Goal: Task Accomplishment & Management: Use online tool/utility

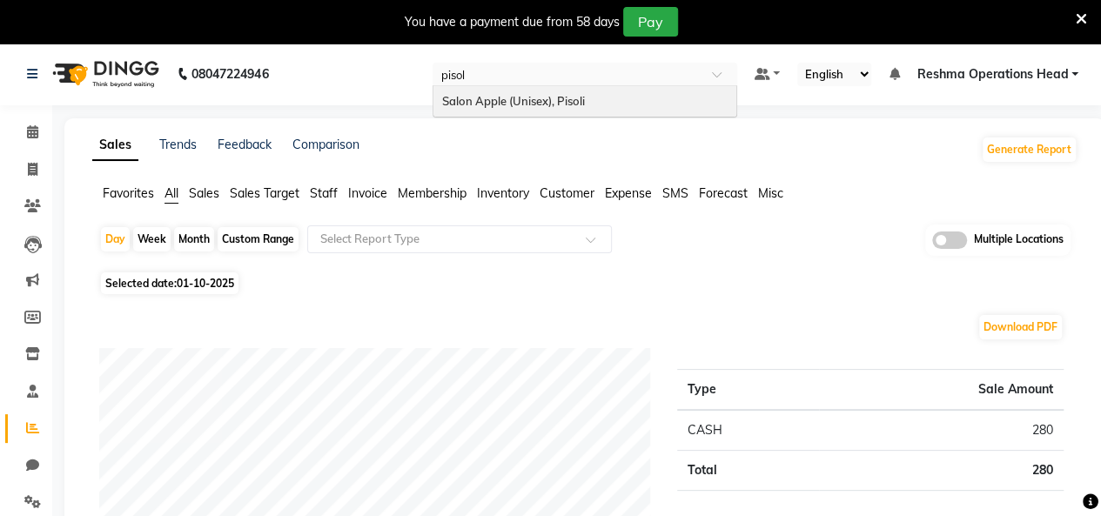
type input "pisoli"
click at [609, 97] on div "Salon Apple (Unisex), Pisoli" at bounding box center [584, 101] width 303 height 31
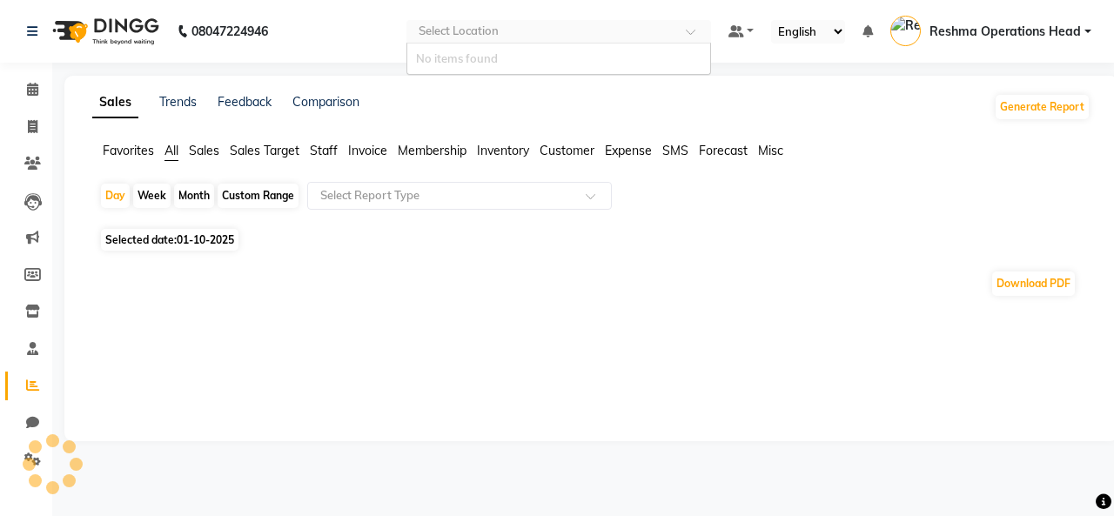
click at [548, 30] on input "text" at bounding box center [541, 32] width 252 height 17
click at [37, 169] on icon at bounding box center [32, 163] width 17 height 13
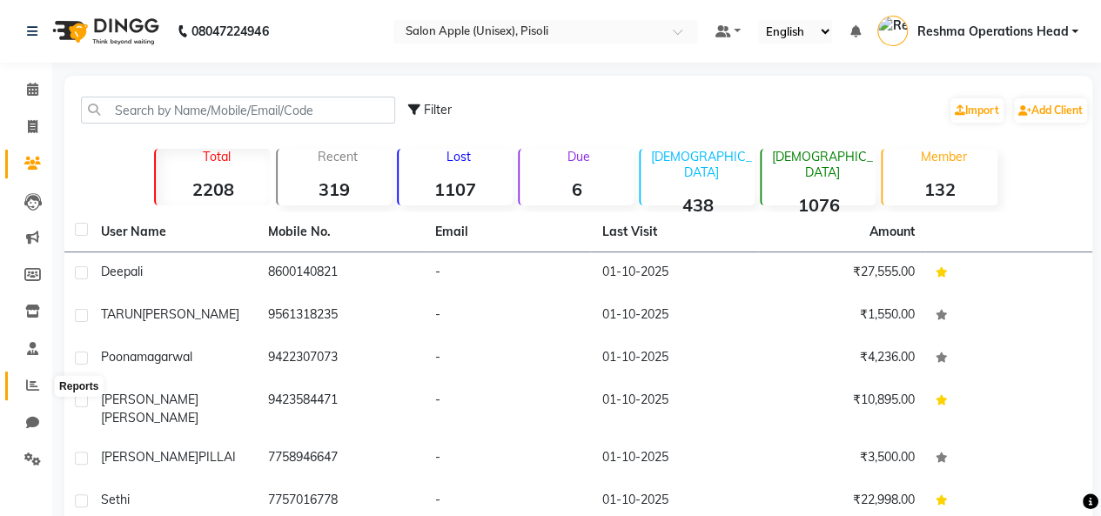
click at [34, 381] on icon at bounding box center [32, 384] width 13 height 13
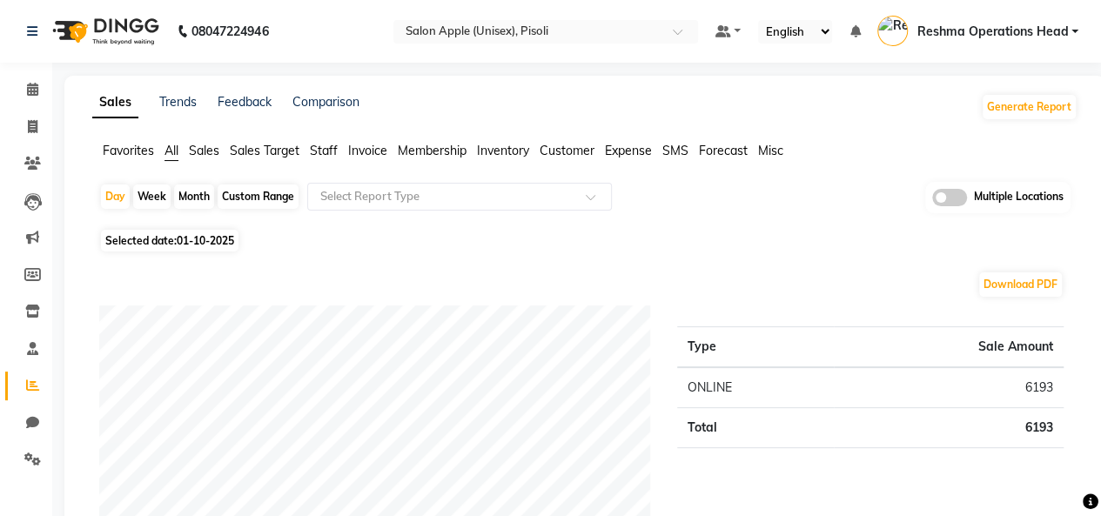
click at [202, 201] on div "Month" at bounding box center [194, 196] width 40 height 24
select select "10"
select select "2025"
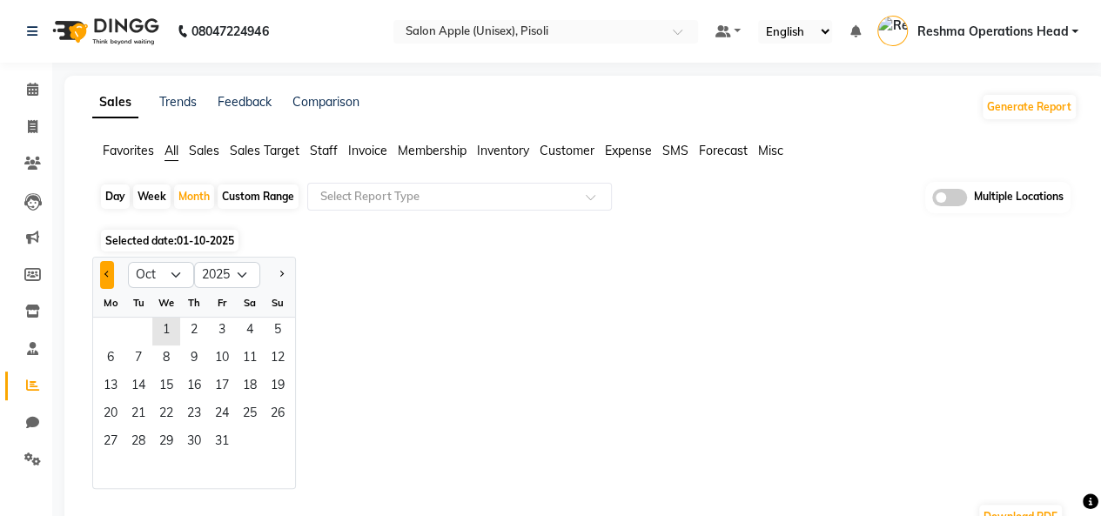
click at [107, 271] on span "Previous month" at bounding box center [107, 274] width 6 height 6
select select "9"
click at [110, 333] on span "1" at bounding box center [111, 332] width 28 height 28
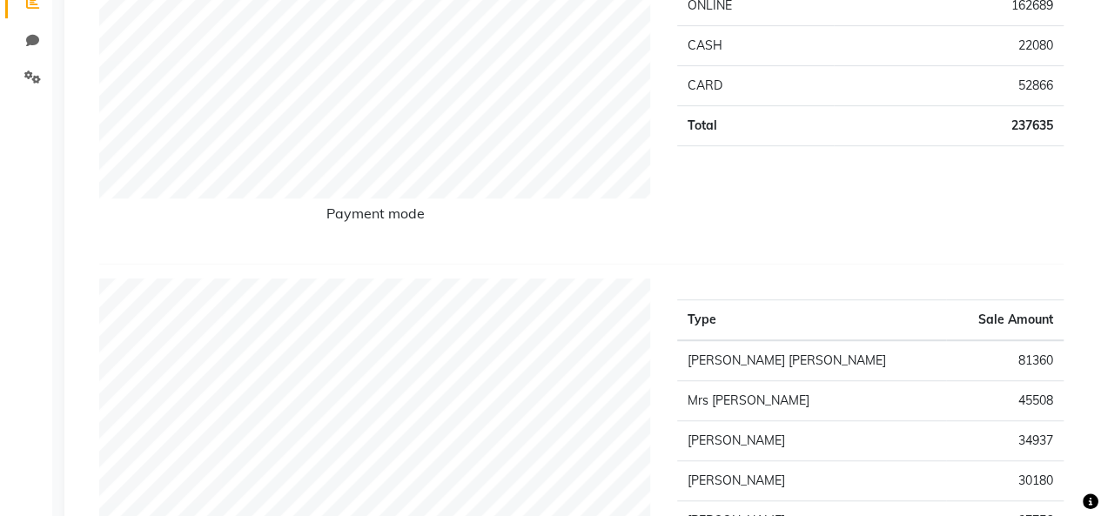
scroll to position [386, 0]
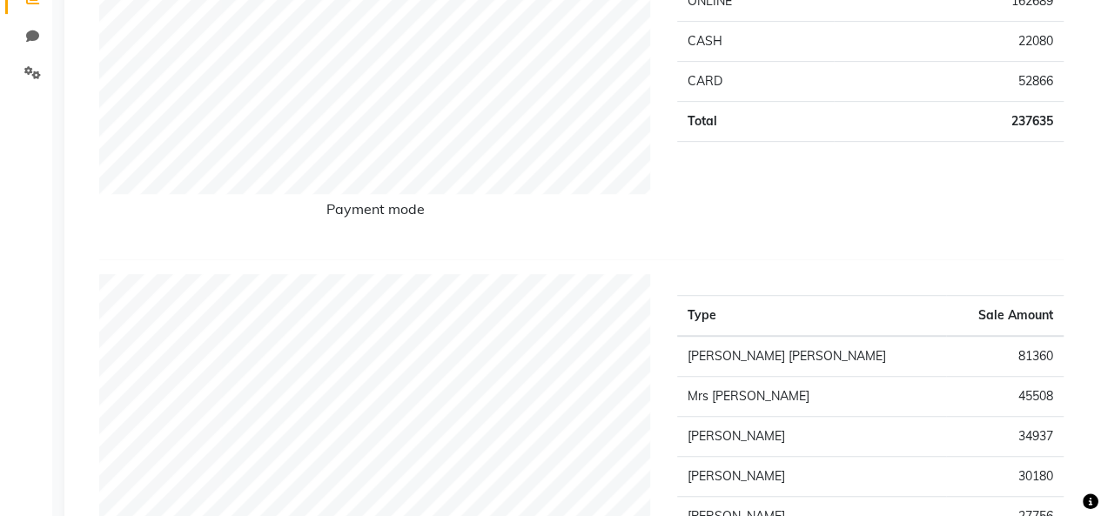
click at [1029, 122] on td "237635" at bounding box center [949, 121] width 230 height 40
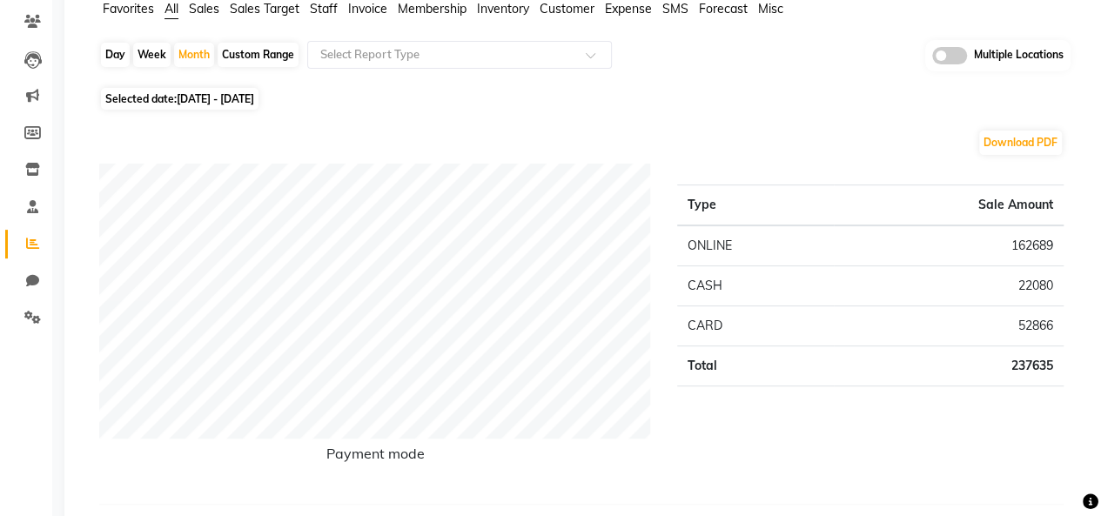
scroll to position [0, 0]
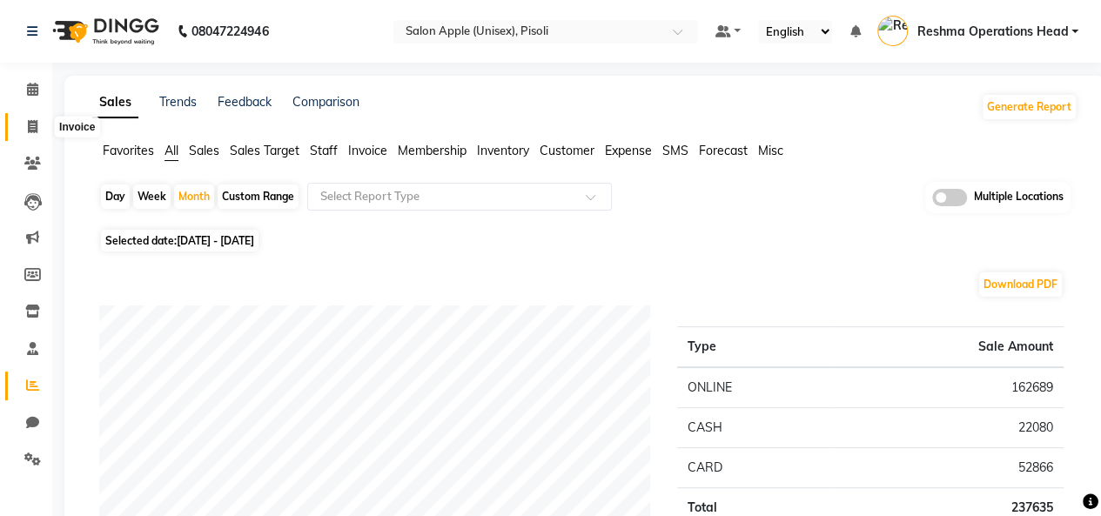
click at [37, 124] on icon at bounding box center [33, 126] width 10 height 13
select select "service"
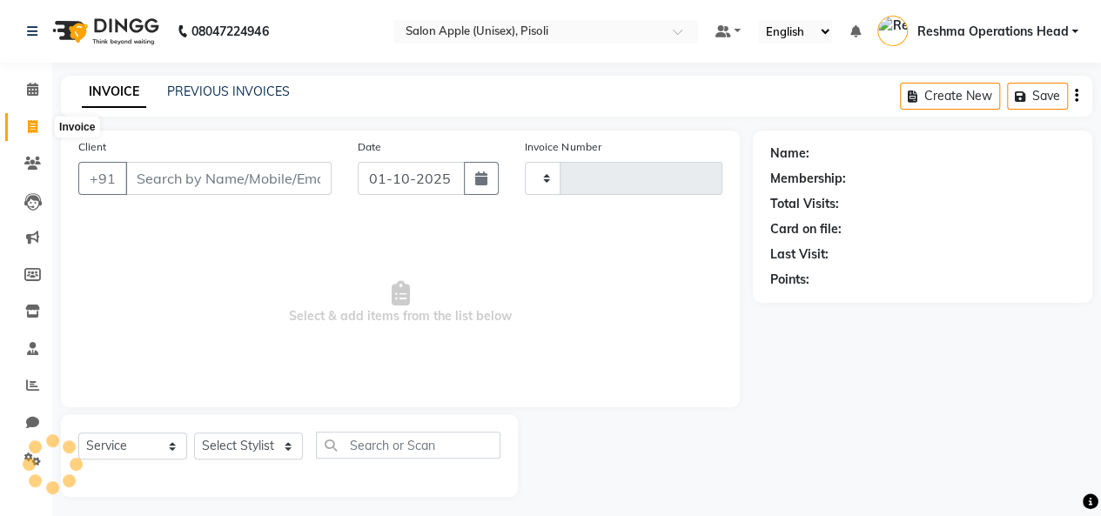
type input "1000"
select select "5282"
click at [227, 84] on link "PREVIOUS INVOICES" at bounding box center [228, 92] width 123 height 16
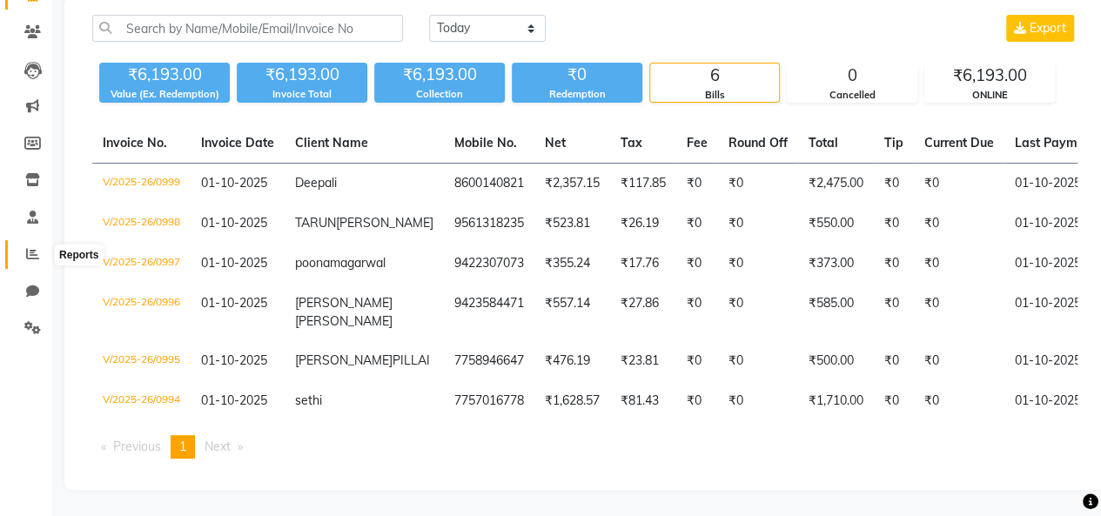
click at [36, 254] on span at bounding box center [32, 254] width 30 height 20
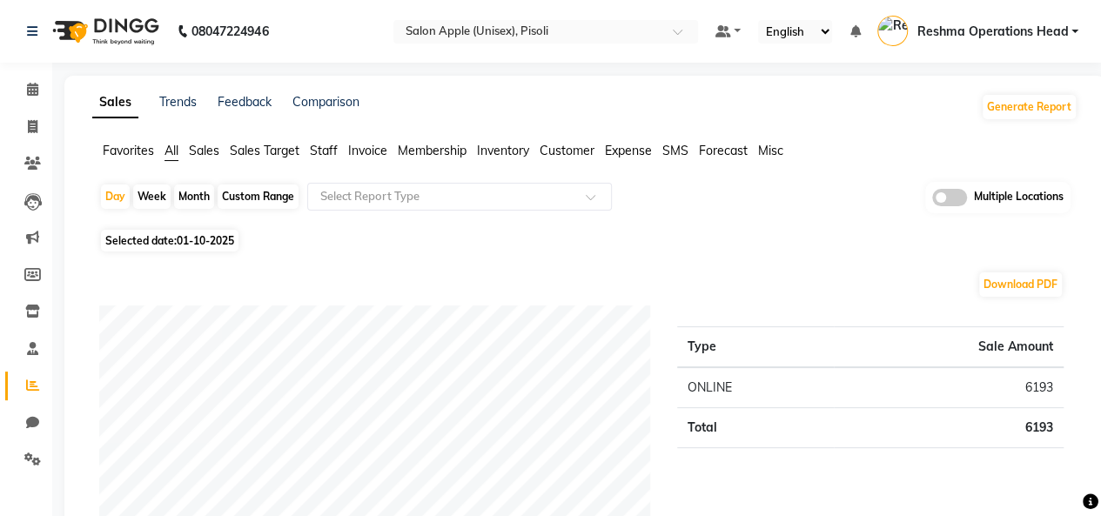
click at [195, 203] on div "Month" at bounding box center [194, 196] width 40 height 24
select select "10"
select select "2025"
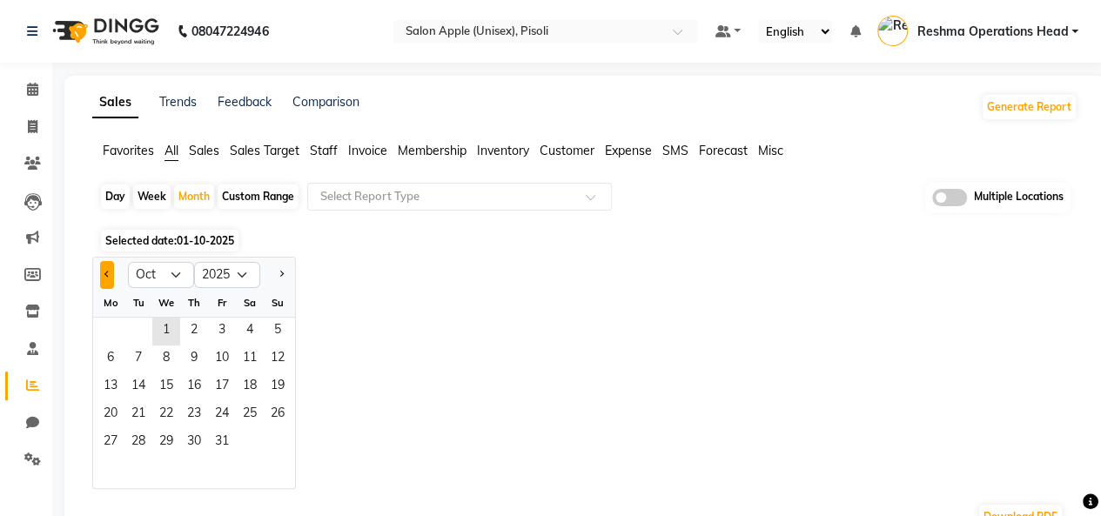
click at [105, 274] on span "Previous month" at bounding box center [107, 274] width 6 height 6
select select "8"
click at [232, 327] on span "1" at bounding box center [222, 332] width 28 height 28
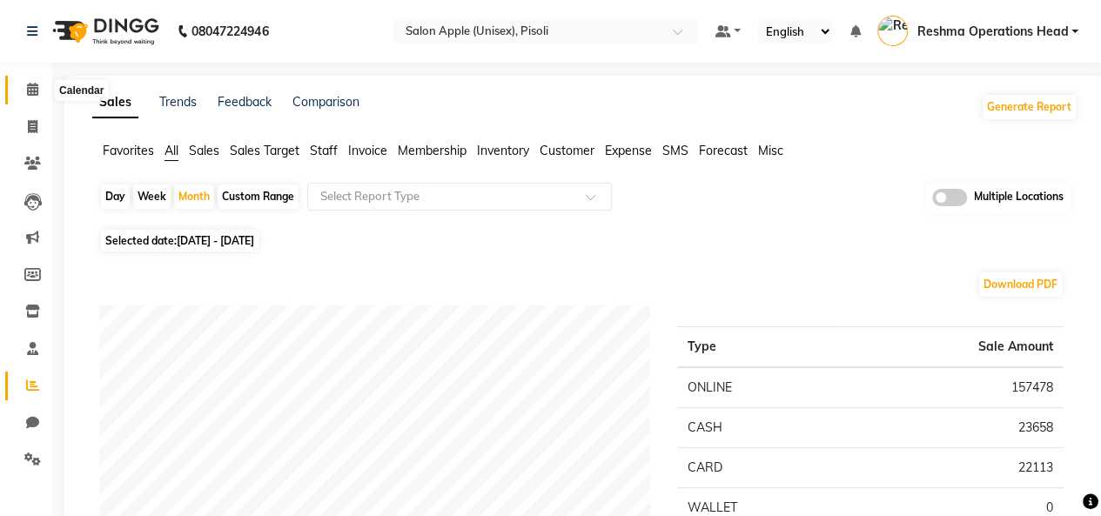
click at [35, 83] on icon at bounding box center [32, 89] width 11 height 13
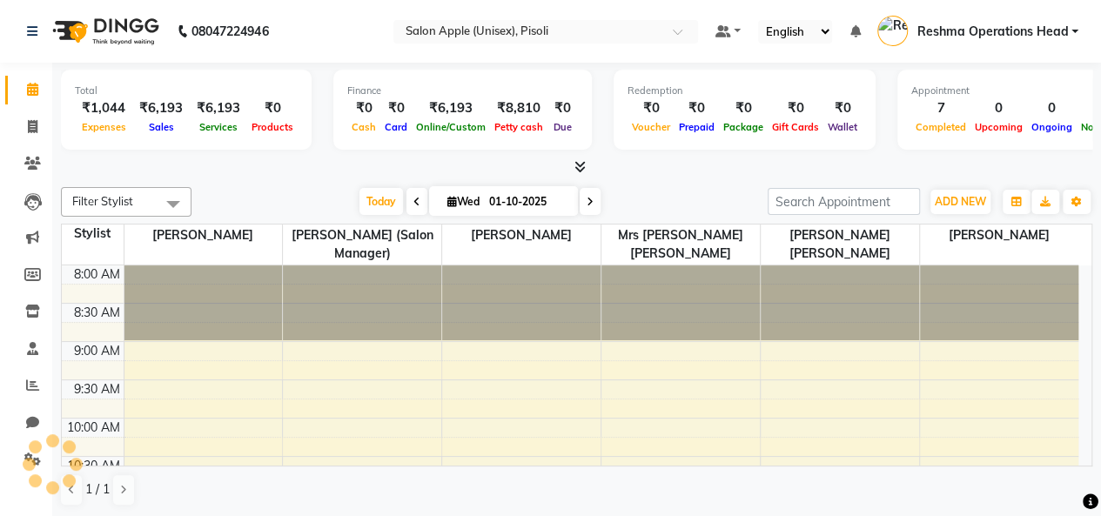
scroll to position [745, 0]
